Goal: Information Seeking & Learning: Find specific fact

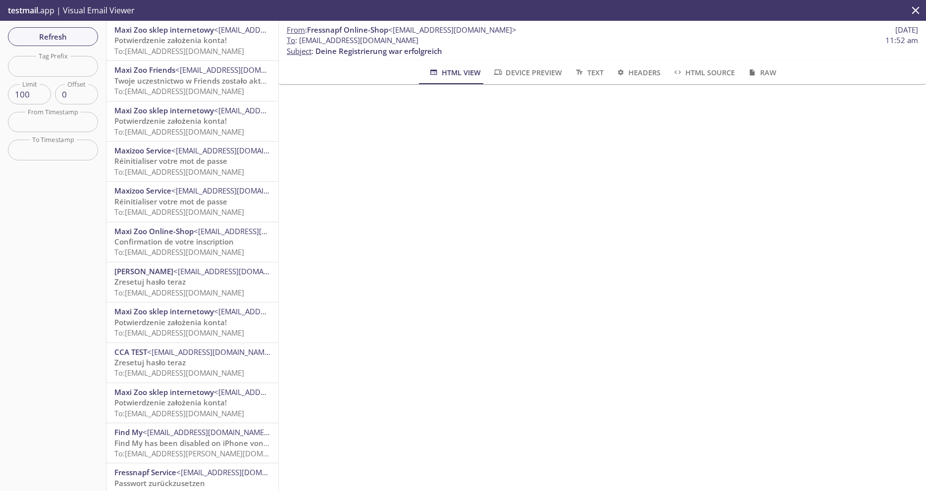
click at [369, 56] on div "From : Fressnapf Online-Shop <[EMAIL_ADDRESS][DOMAIN_NAME]> [DATE] To : [EMAIL_…" at bounding box center [602, 41] width 647 height 40
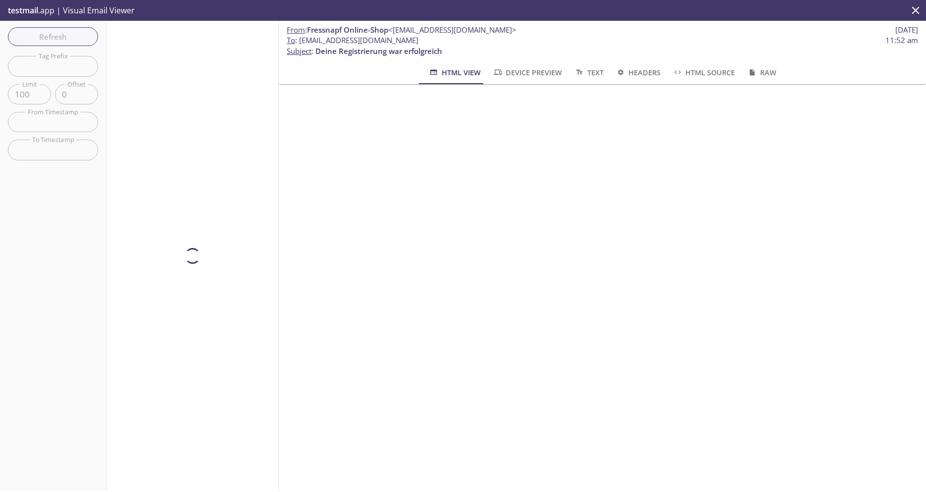
drag, startPoint x: 454, startPoint y: 39, endPoint x: 338, endPoint y: 41, distance: 116.8
click at [338, 41] on span "To : [EMAIL_ADDRESS][DOMAIN_NAME] 11:52 am" at bounding box center [602, 40] width 631 height 10
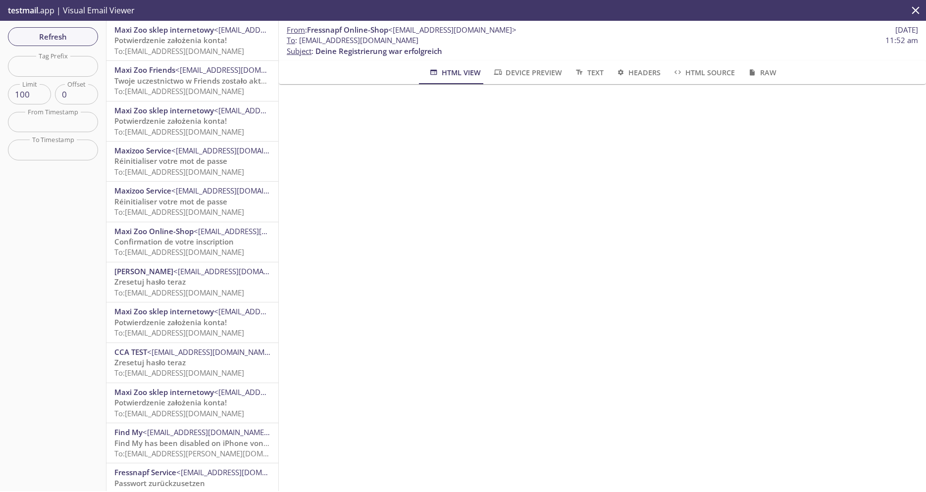
click at [441, 41] on span "To : [EMAIL_ADDRESS][DOMAIN_NAME] 11:52 am" at bounding box center [602, 40] width 631 height 10
drag, startPoint x: 441, startPoint y: 41, endPoint x: 300, endPoint y: 44, distance: 141.1
click at [300, 44] on span "To : [EMAIL_ADDRESS][DOMAIN_NAME] 11:52 am" at bounding box center [602, 40] width 631 height 10
copy span "[EMAIL_ADDRESS][DOMAIN_NAME]"
click at [73, 32] on span "Refresh" at bounding box center [53, 36] width 74 height 13
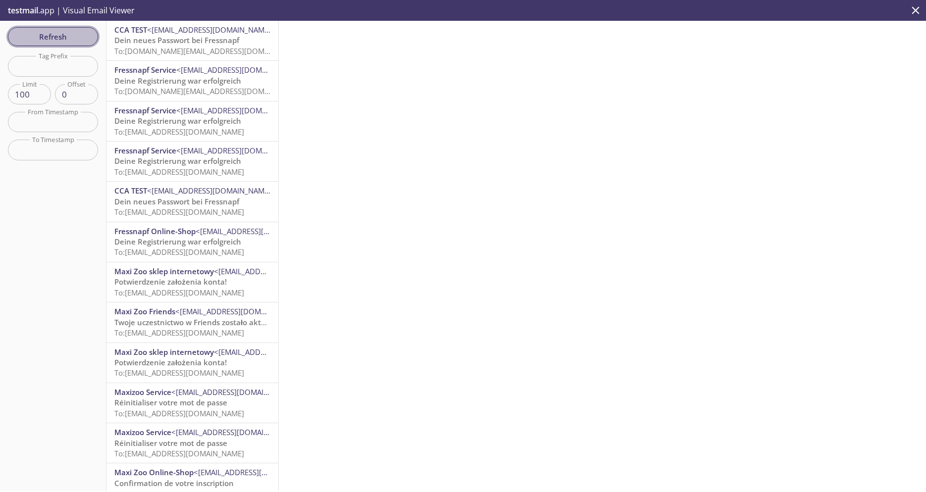
click at [59, 39] on span "Refresh" at bounding box center [53, 36] width 74 height 13
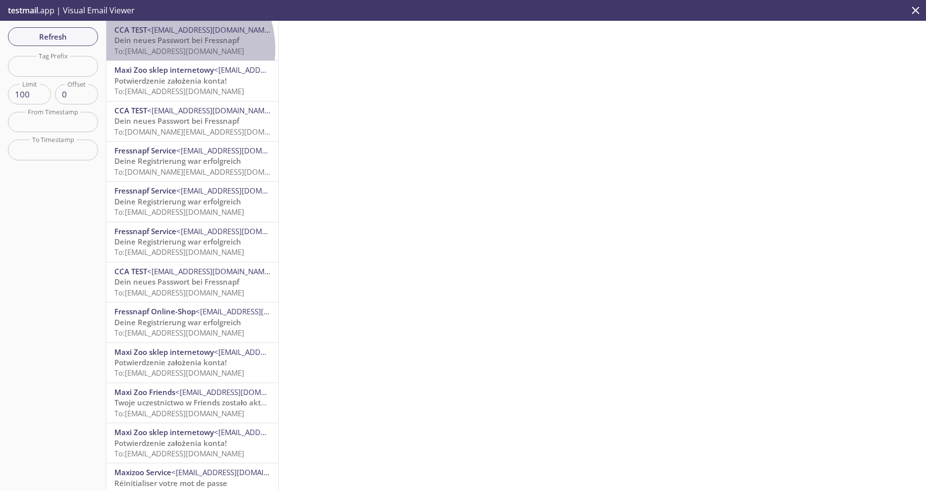
click at [170, 49] on span "To: [EMAIL_ADDRESS][DOMAIN_NAME]" at bounding box center [179, 51] width 130 height 10
